Goal: Information Seeking & Learning: Learn about a topic

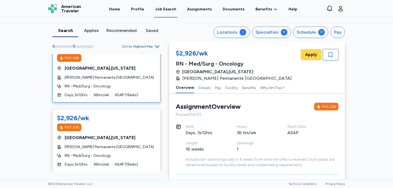
scroll to position [15, 0]
click at [117, 78] on span "[PERSON_NAME] Permanente [GEOGRAPHIC_DATA]" at bounding box center [109, 76] width 89 height 5
click at [103, 72] on div "$2,926/wk Hot Job [GEOGRAPHIC_DATA] , [US_STATE] [PERSON_NAME] Permanente [GEOG…" at bounding box center [106, 70] width 108 height 63
click at [205, 89] on button "Details" at bounding box center [204, 87] width 12 height 11
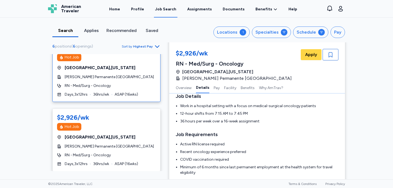
scroll to position [74, 0]
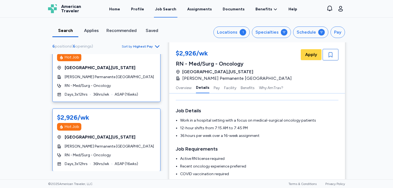
click at [103, 141] on div "$2,926/wk Hot Job [GEOGRAPHIC_DATA] , [US_STATE] [PERSON_NAME] Permanente [GEOG…" at bounding box center [106, 139] width 108 height 63
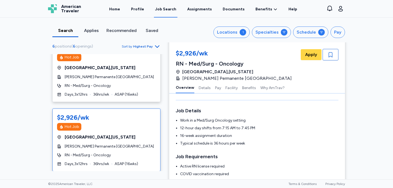
scroll to position [1, 0]
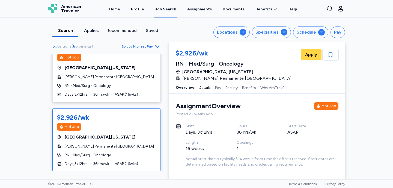
click at [206, 89] on button "Details" at bounding box center [204, 87] width 12 height 11
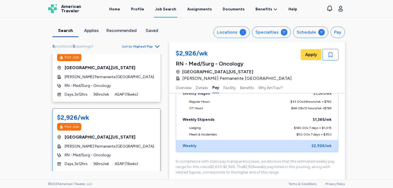
scroll to position [326, 0]
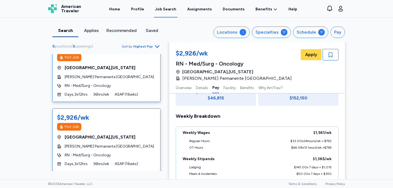
click at [107, 72] on div "$2,926/wk Hot Job [GEOGRAPHIC_DATA] , [US_STATE] [PERSON_NAME] Permanente [GEOG…" at bounding box center [106, 70] width 108 height 63
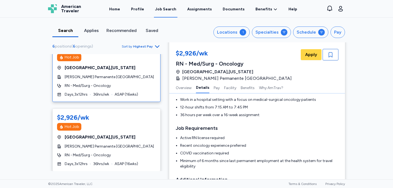
scroll to position [96, 0]
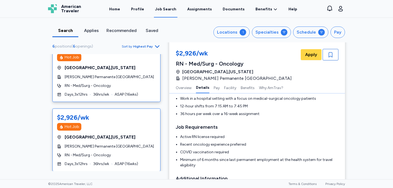
click at [126, 131] on div "$2,926/wk Hot Job [GEOGRAPHIC_DATA] , [US_STATE] [PERSON_NAME] Permanente [GEOG…" at bounding box center [106, 139] width 108 height 63
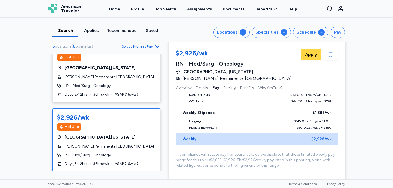
scroll to position [373, 0]
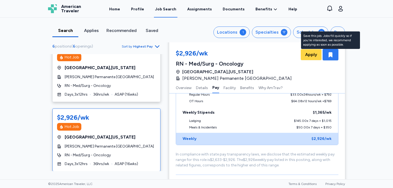
click at [329, 56] on icon "button" at bounding box center [330, 54] width 4 height 5
